Goal: Find specific page/section: Find specific page/section

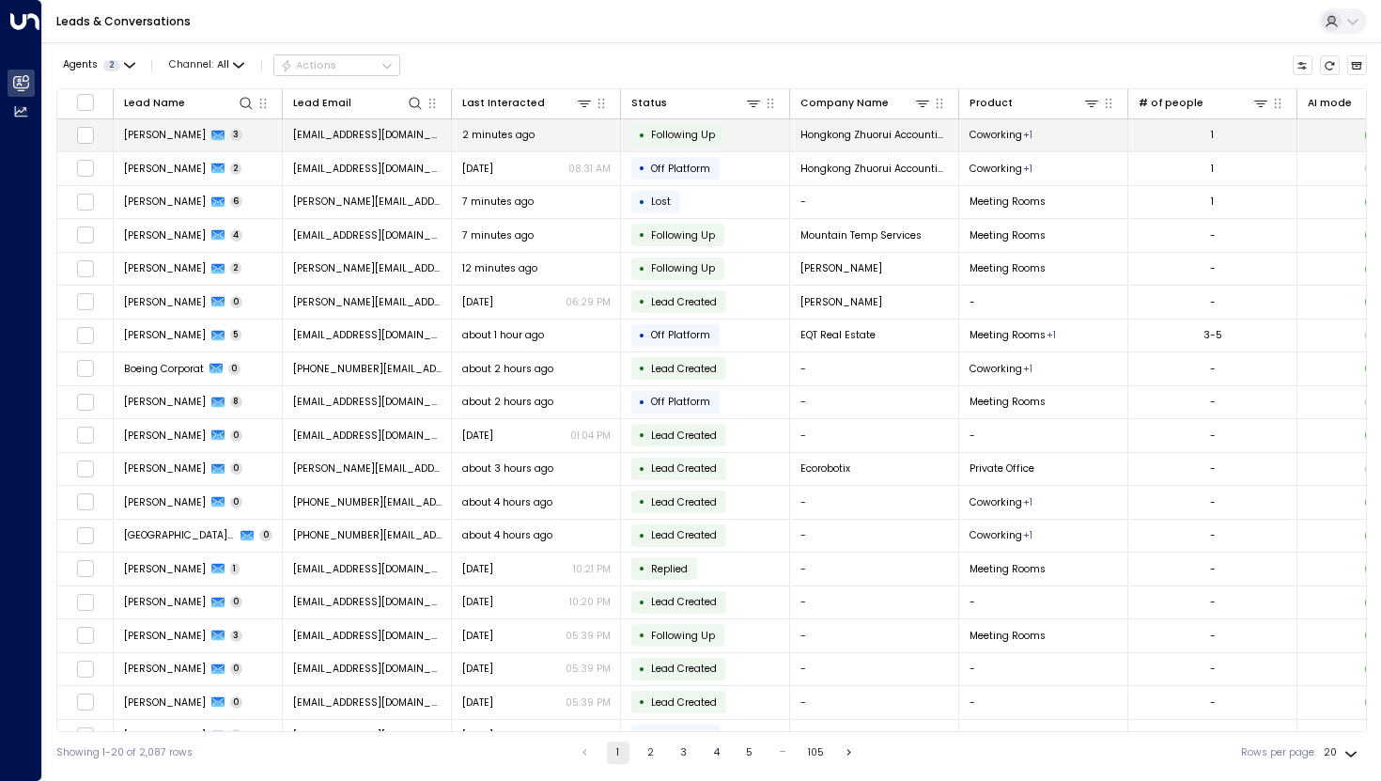
click at [176, 135] on span "[PERSON_NAME]" at bounding box center [165, 135] width 82 height 14
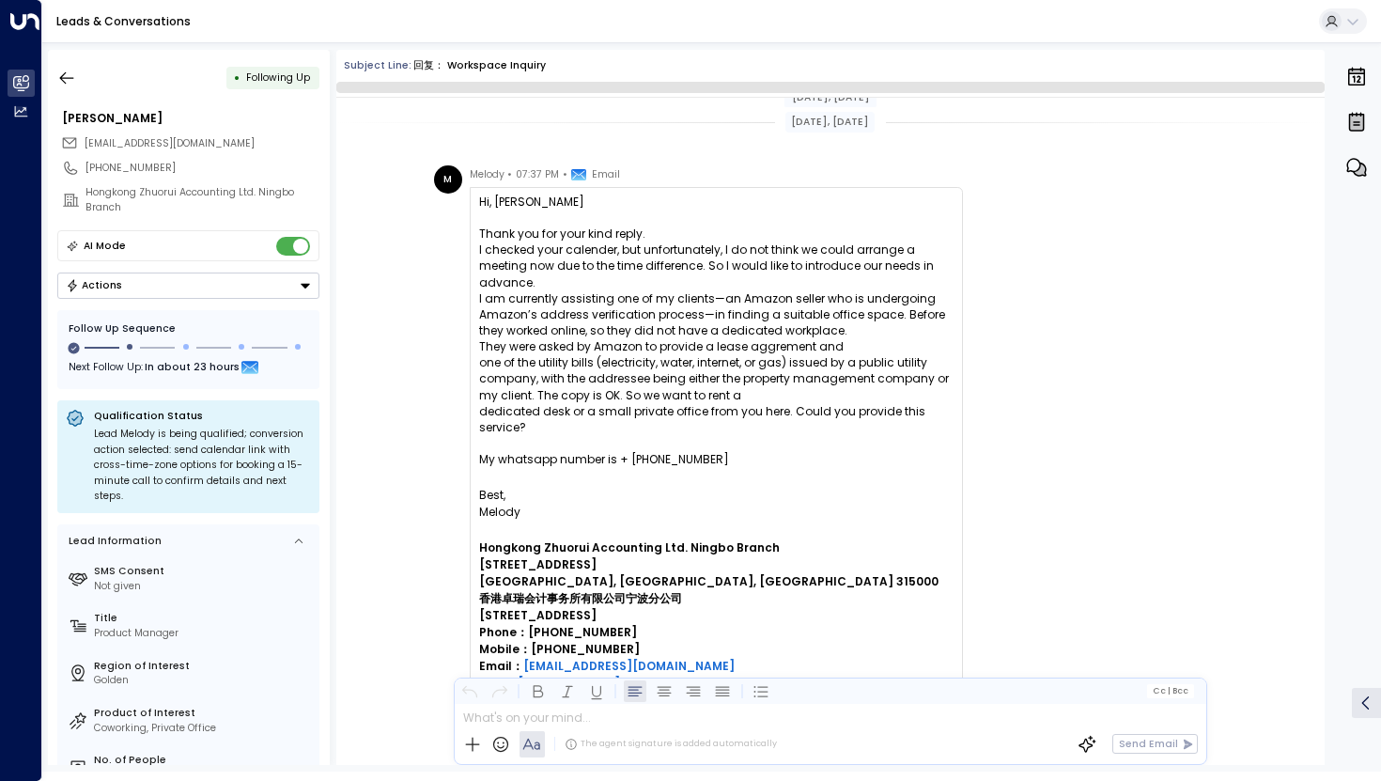
scroll to position [1576, 0]
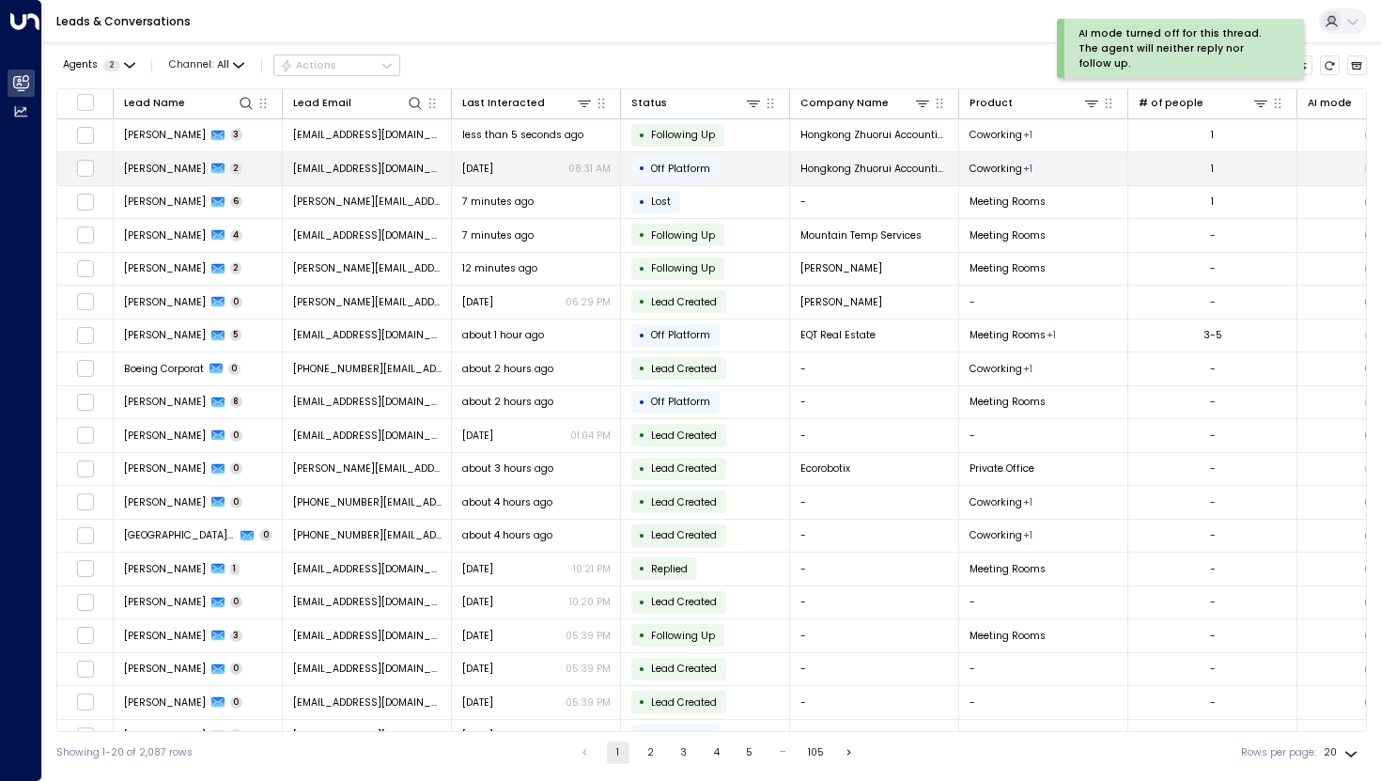
click at [152, 174] on span "[PERSON_NAME]" at bounding box center [165, 169] width 82 height 14
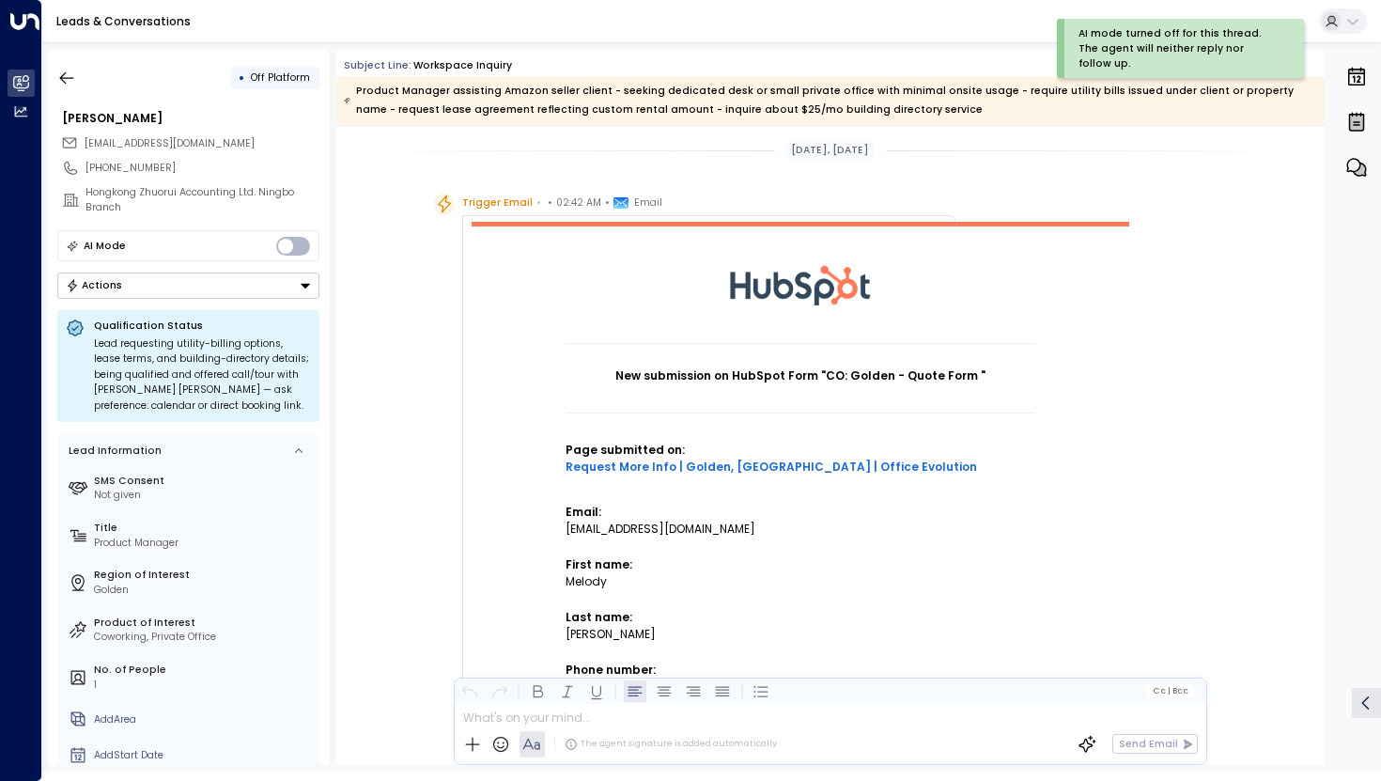
scroll to position [1797, 0]
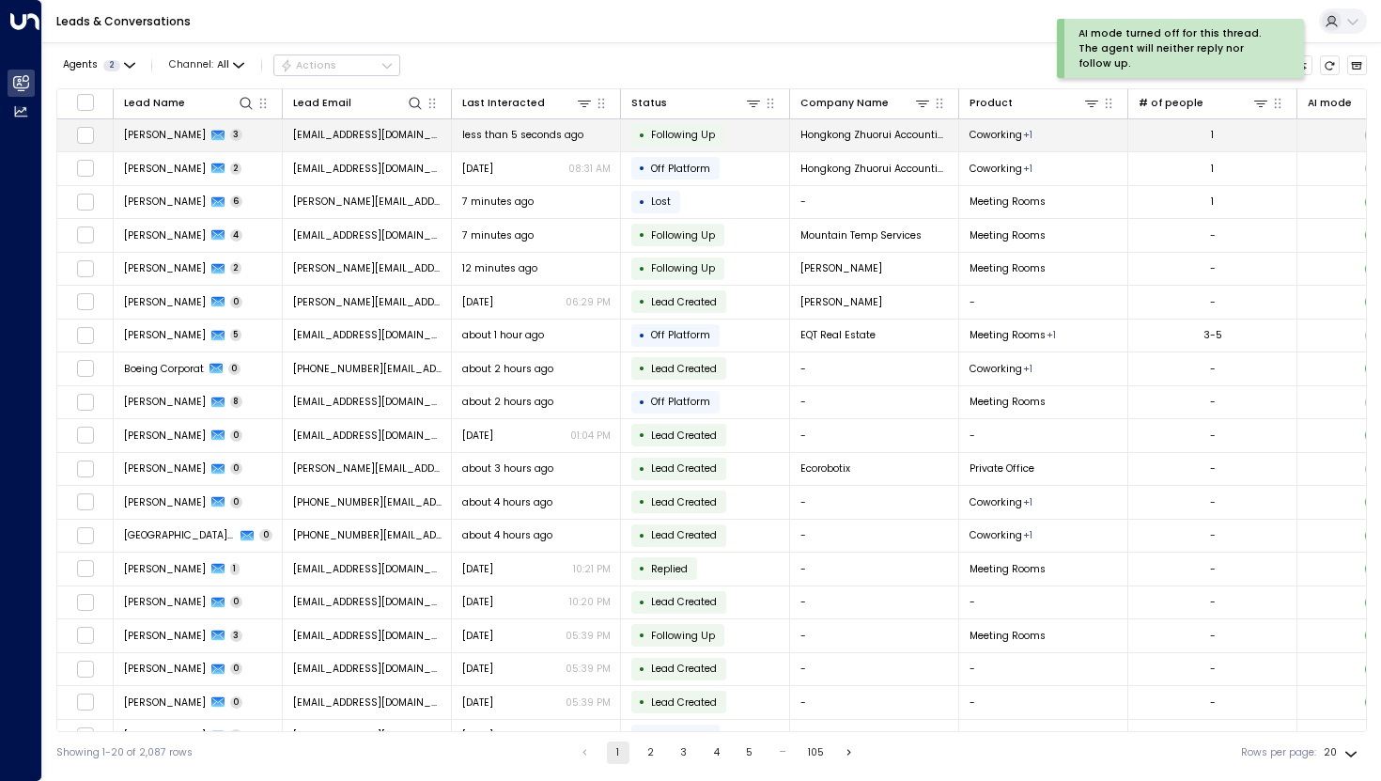
click at [233, 136] on td "[PERSON_NAME] 3" at bounding box center [198, 135] width 169 height 33
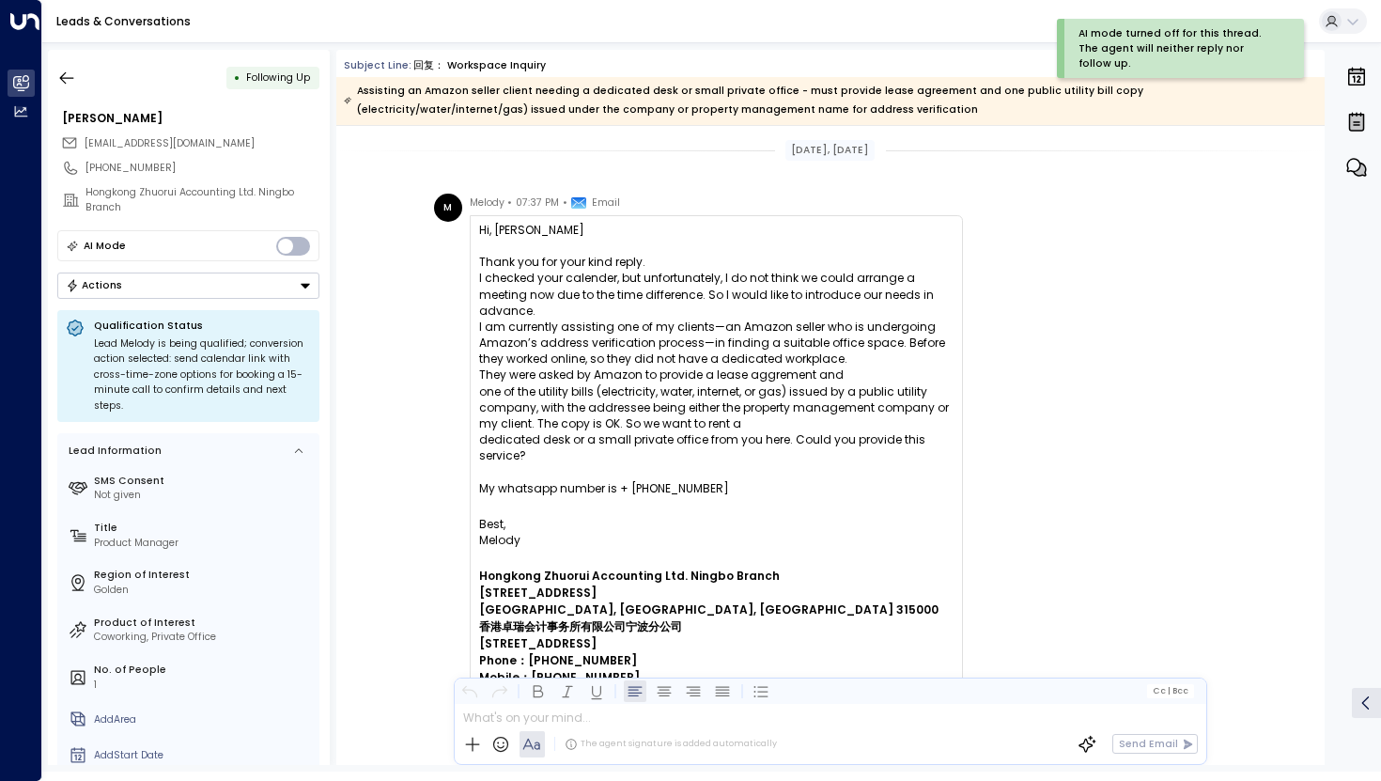
scroll to position [1364, 0]
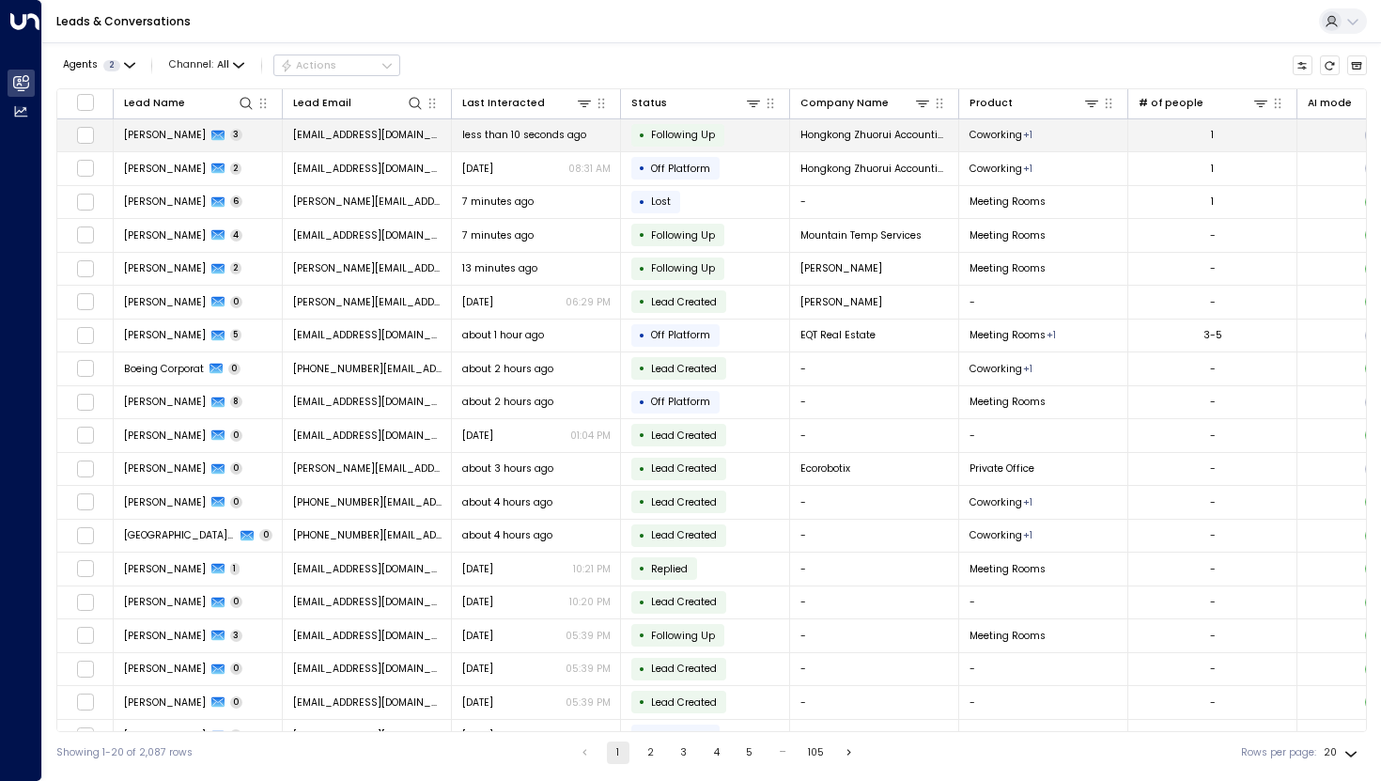
click at [711, 138] on span "Following Up" at bounding box center [683, 135] width 64 height 14
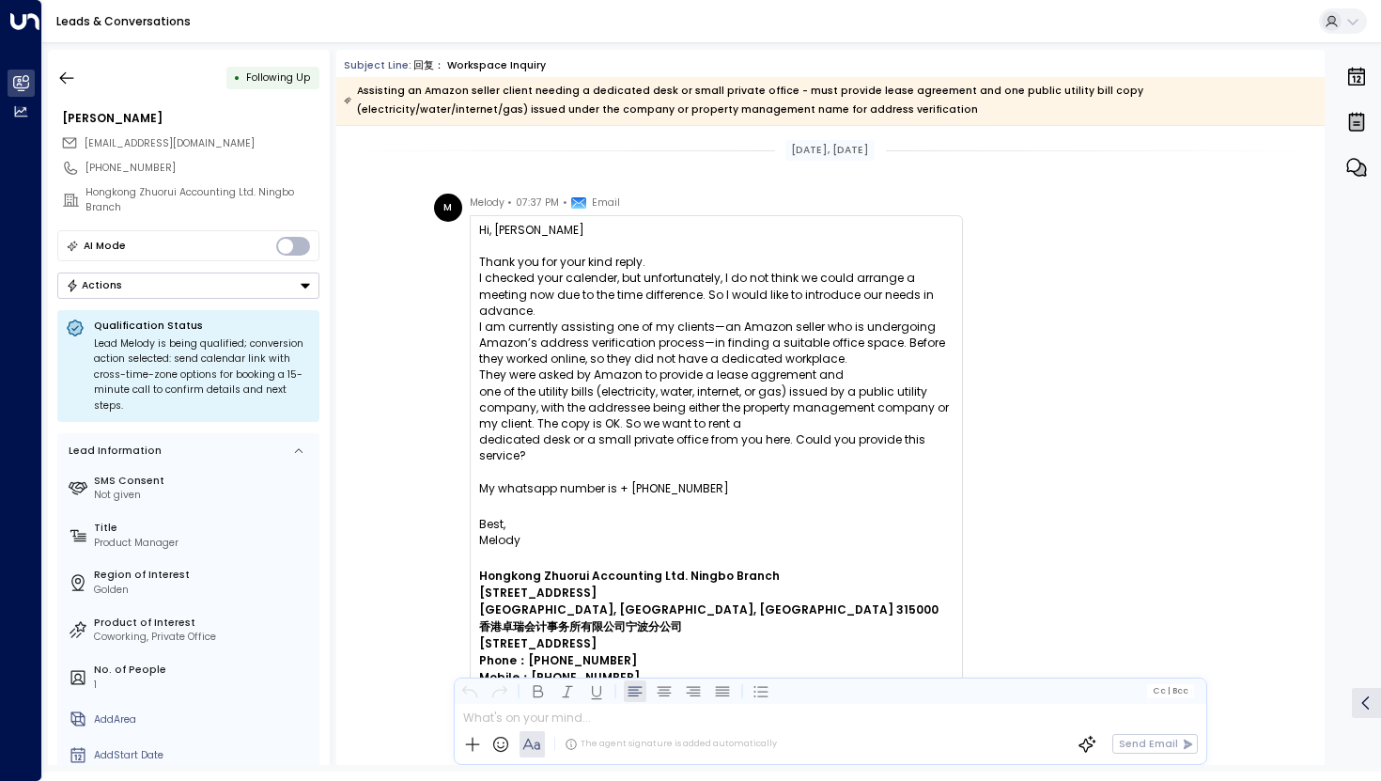
scroll to position [1364, 0]
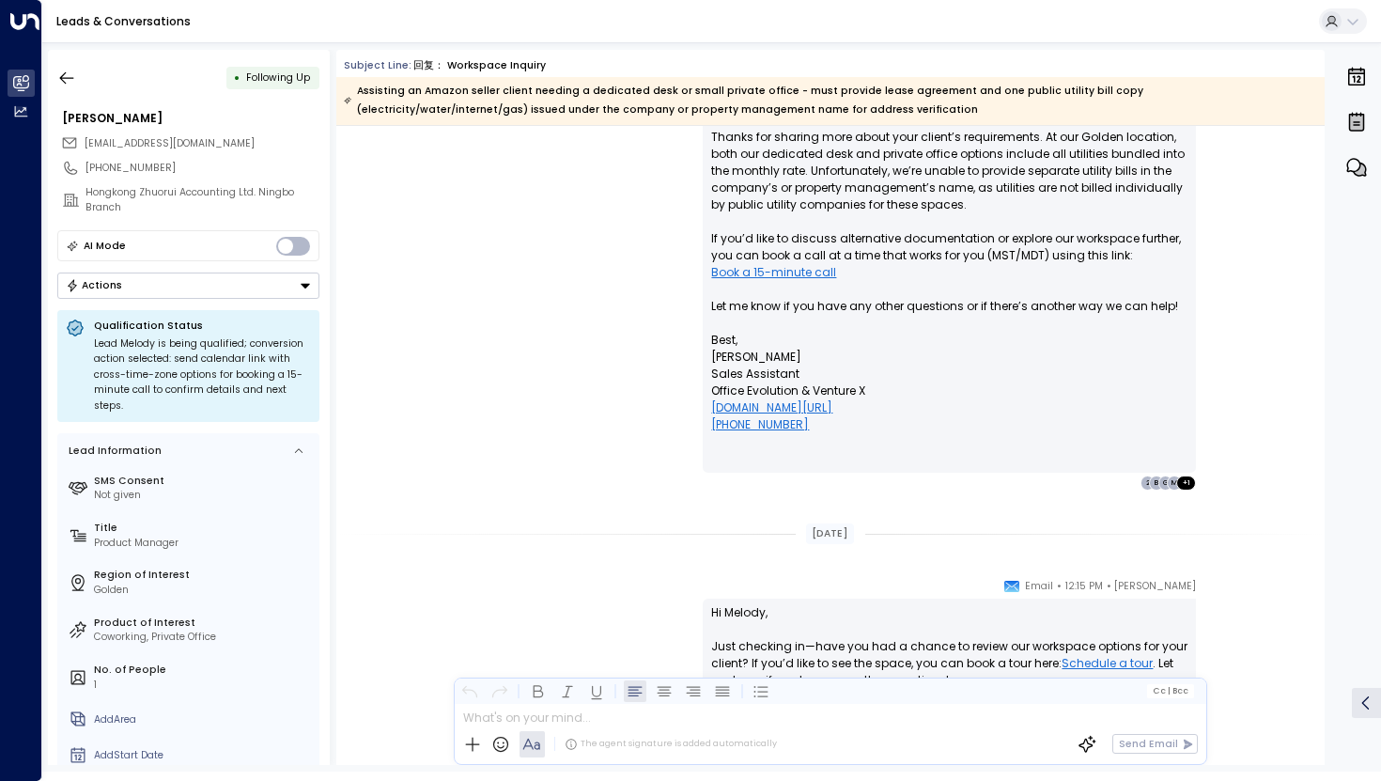
click at [225, 88] on div "• Following Up" at bounding box center [188, 78] width 262 height 34
click at [276, 67] on div "• Following Up" at bounding box center [272, 78] width 93 height 23
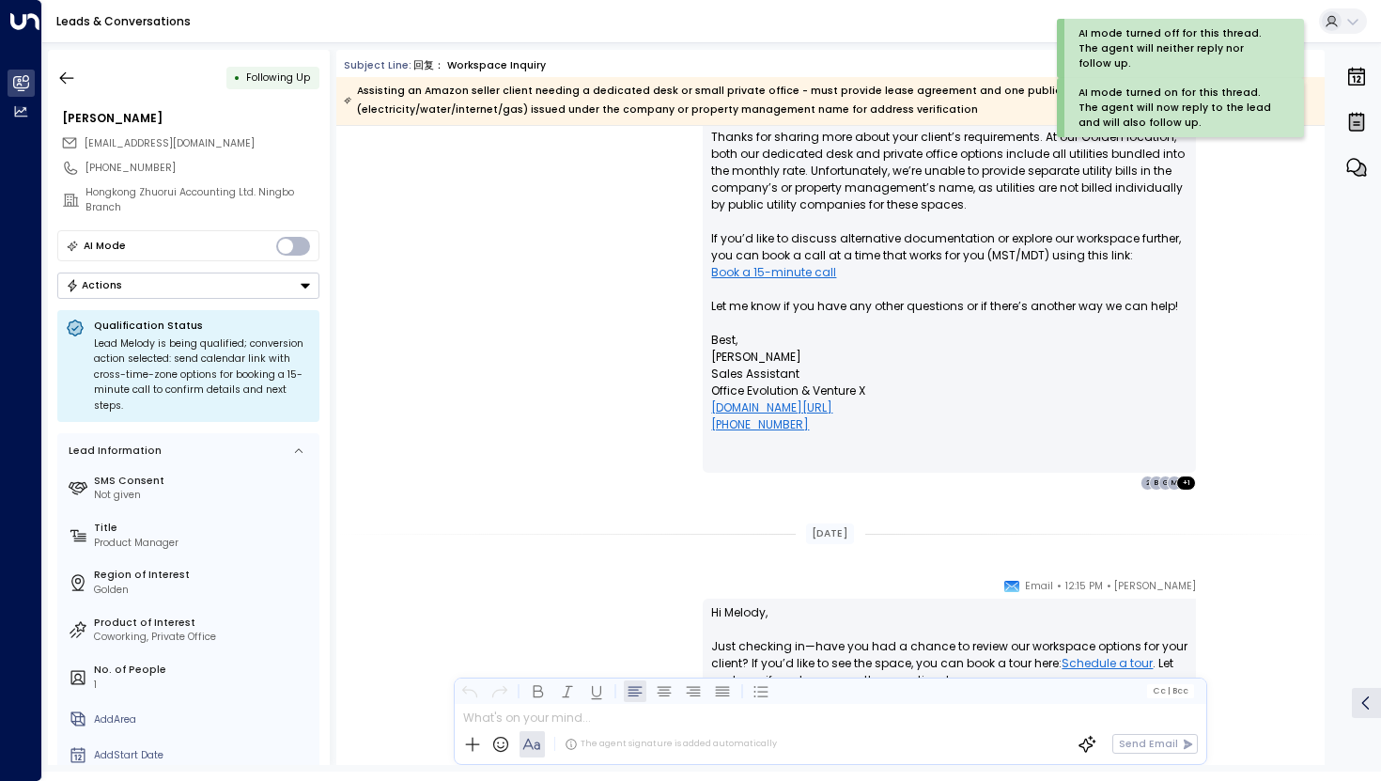
click at [498, 418] on div "[PERSON_NAME] • 07:38 PM • Email Hi [PERSON_NAME], Thanks for sharing more abou…" at bounding box center [829, 279] width 803 height 423
